Goal: Transaction & Acquisition: Register for event/course

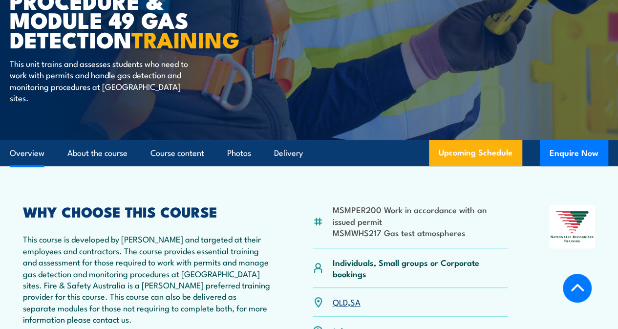
scroll to position [219, 0]
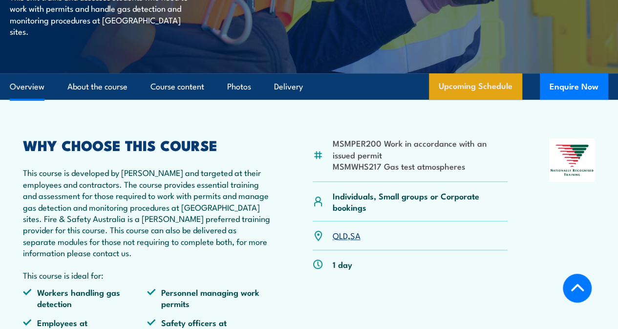
click at [476, 80] on link "Upcoming Schedule" at bounding box center [475, 86] width 93 height 26
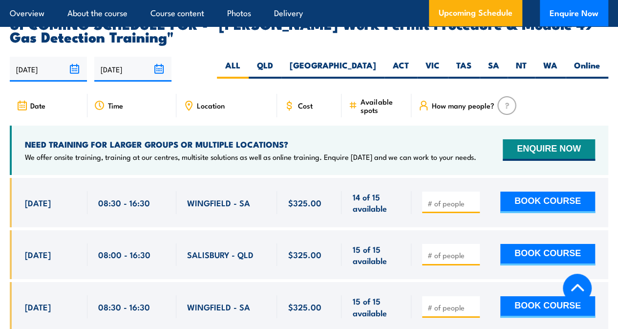
scroll to position [1645, 0]
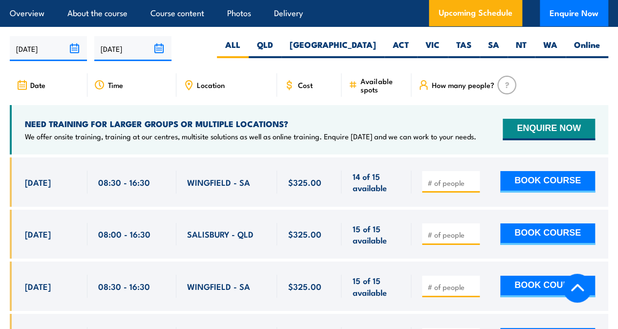
click at [439, 230] on input "number" at bounding box center [452, 235] width 49 height 10
type input "1"
click at [472, 230] on input "1" at bounding box center [452, 235] width 49 height 10
click at [483, 161] on div at bounding box center [510, 181] width 197 height 49
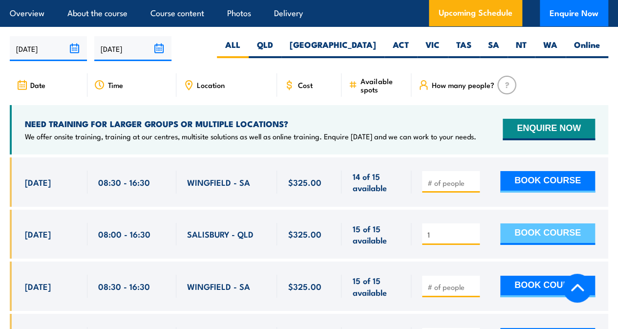
click at [552, 223] on button "BOOK COURSE" at bounding box center [548, 234] width 95 height 22
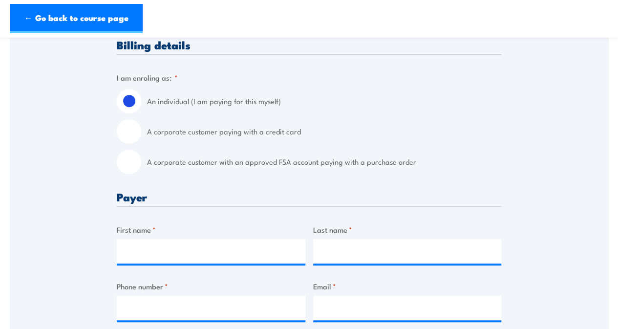
scroll to position [293, 0]
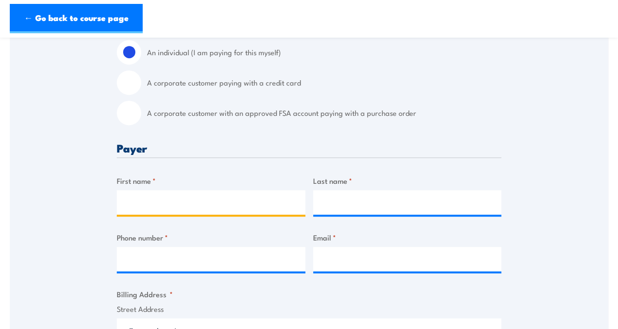
click at [218, 205] on input "First name *" at bounding box center [211, 202] width 189 height 24
type input "[PERSON_NAME]"
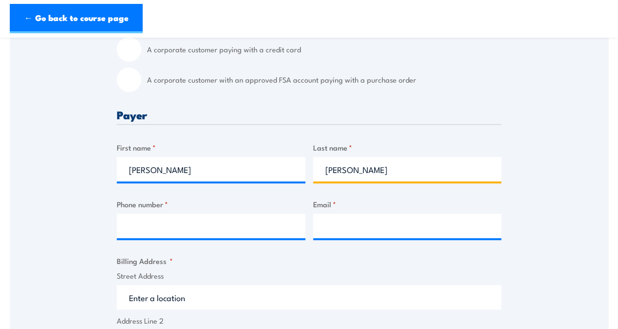
scroll to position [342, 0]
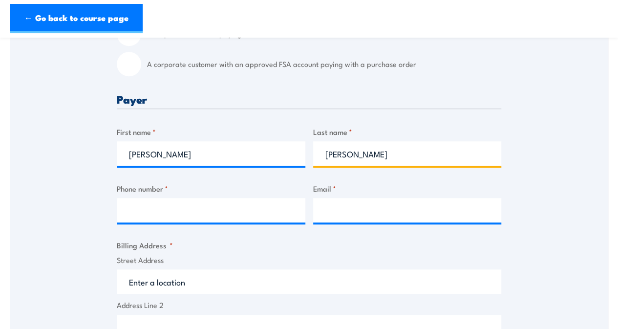
type input "[PERSON_NAME]"
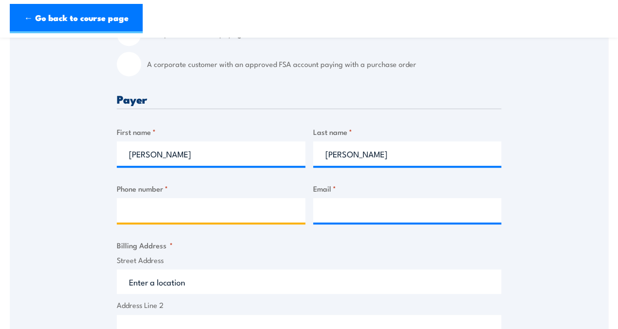
click at [204, 210] on input "Phone number *" at bounding box center [211, 210] width 189 height 24
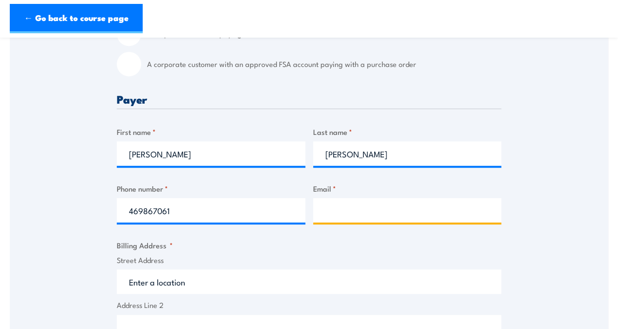
click at [344, 211] on input "Email *" at bounding box center [407, 210] width 189 height 24
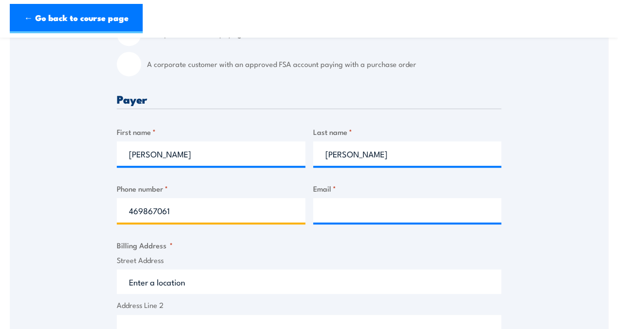
click at [130, 212] on input "469867061" at bounding box center [211, 210] width 189 height 24
type input "0469867061"
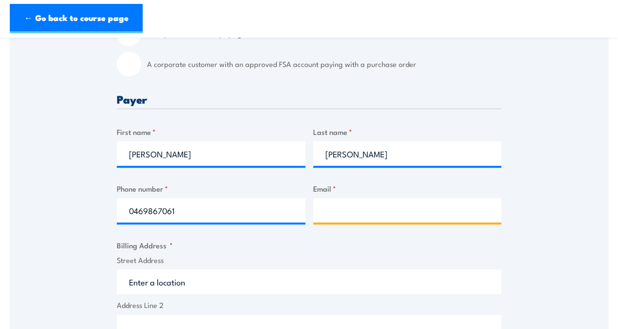
click at [351, 211] on input "Email *" at bounding box center [407, 210] width 189 height 24
paste input "[PERSON_NAME][EMAIL_ADDRESS][PERSON_NAME][DOMAIN_NAME][PERSON_NAME]"
type input "[PERSON_NAME][EMAIL_ADDRESS][PERSON_NAME][DOMAIN_NAME][PERSON_NAME]"
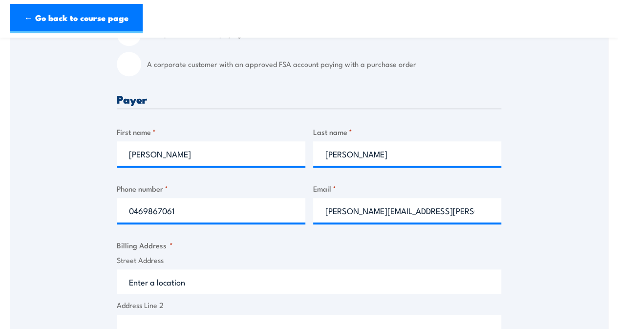
click at [528, 232] on div "Speak to a specialist CALL [PHONE_NUMBER] CALL [PHONE_NUMBER] " * " indicates r…" at bounding box center [309, 295] width 599 height 912
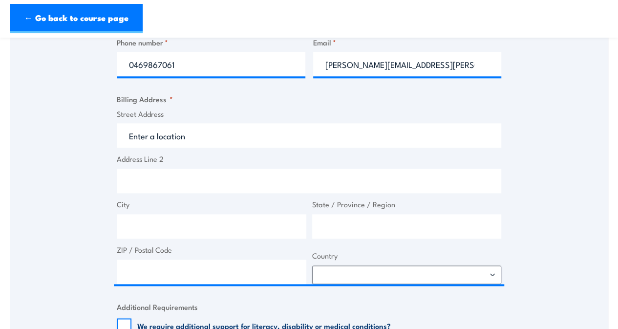
scroll to position [489, 0]
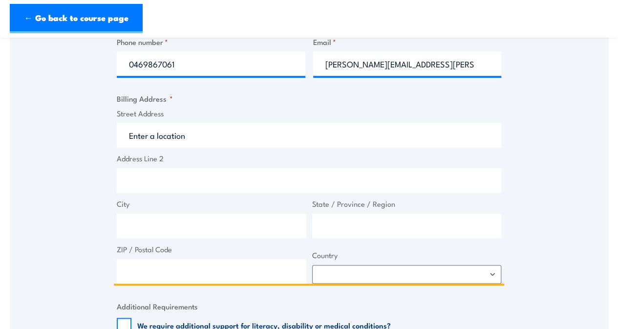
click at [203, 132] on input "Street Address" at bounding box center [309, 135] width 385 height 24
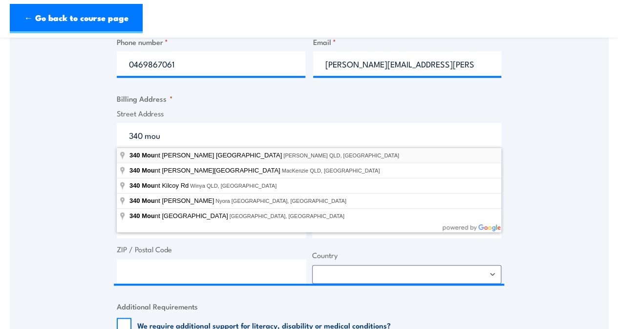
type input "[STREET_ADDRESS][PERSON_NAME][PERSON_NAME]"
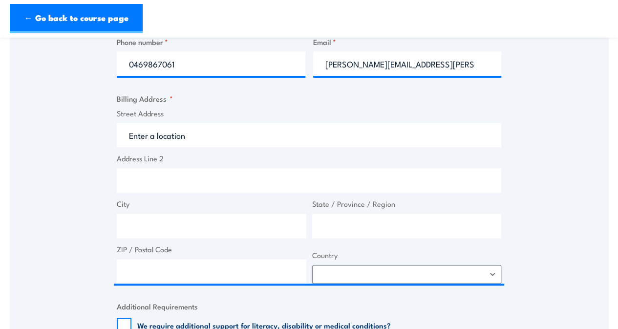
type input "[STREET_ADDRESS][PERSON_NAME]"
type input "[PERSON_NAME]"
type input "[GEOGRAPHIC_DATA]"
type input "4122"
select select "[GEOGRAPHIC_DATA]"
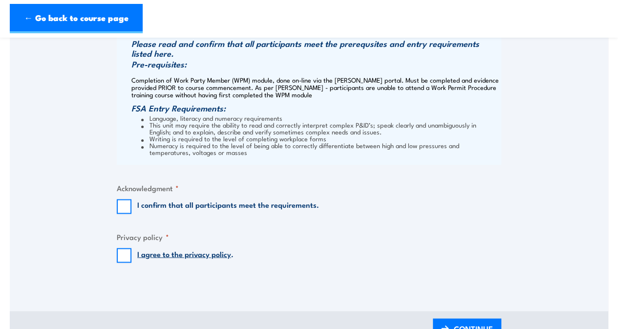
scroll to position [831, 0]
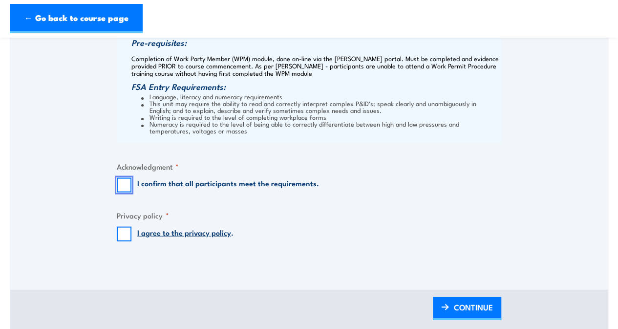
click at [128, 185] on input "I confirm that all participants meet the requirements." at bounding box center [124, 184] width 15 height 15
checkbox input "true"
click at [124, 235] on input "I agree to the privacy policy ." at bounding box center [124, 233] width 15 height 15
checkbox input "true"
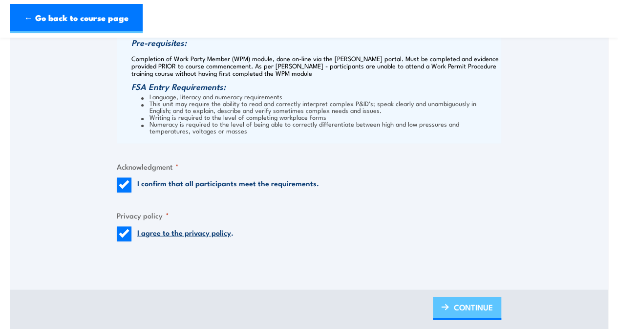
click at [454, 309] on span "CONTINUE" at bounding box center [473, 307] width 39 height 26
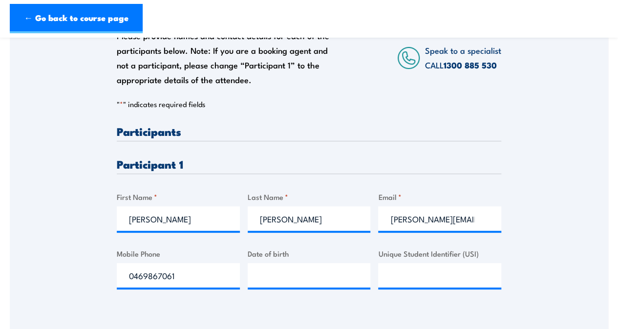
scroll to position [244, 0]
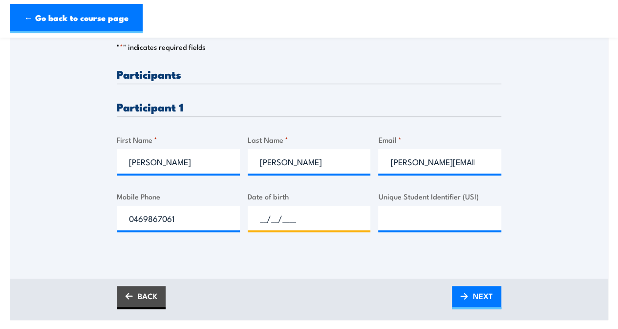
click at [319, 221] on input "__/__/____" at bounding box center [309, 218] width 123 height 24
type input "[DATE]"
click at [323, 260] on div "Please provide names and contact details for each of the participants below. No…" at bounding box center [309, 108] width 599 height 342
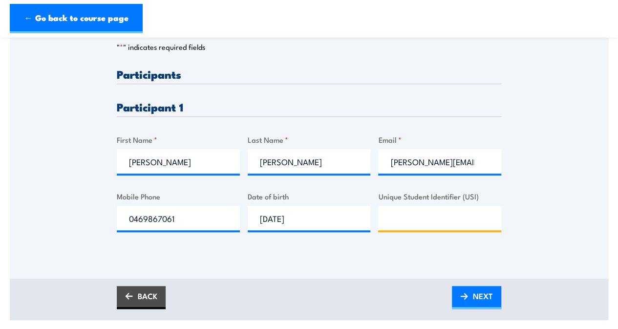
click at [407, 218] on input "Unique Student Identifier (USI)" at bounding box center [439, 218] width 123 height 24
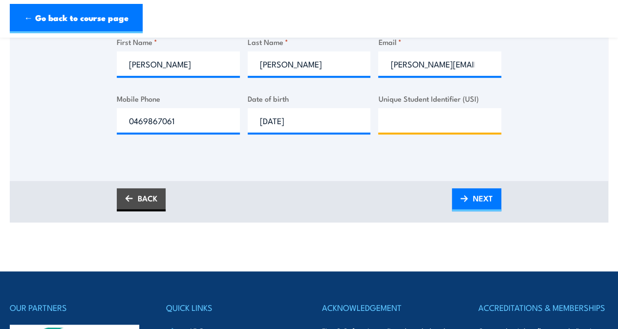
scroll to position [293, 0]
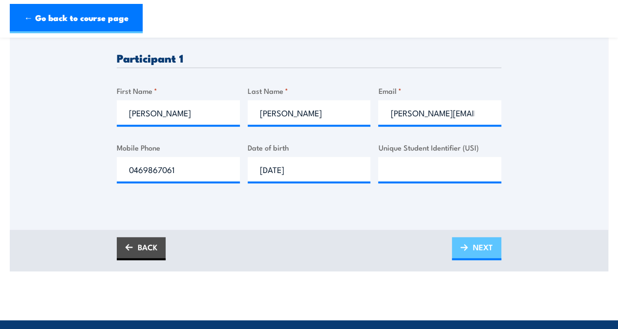
click at [482, 249] on span "NEXT" at bounding box center [483, 247] width 20 height 26
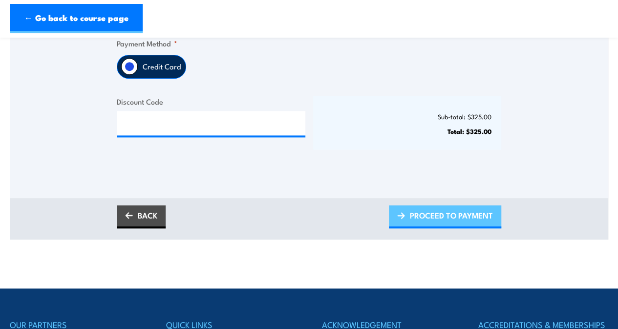
click at [477, 218] on span "PROCEED TO PAYMENT" at bounding box center [451, 215] width 83 height 26
